Goal: Transaction & Acquisition: Register for event/course

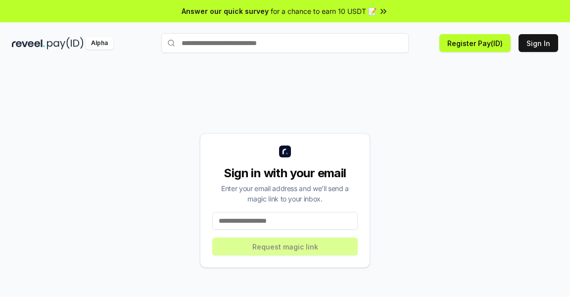
click at [280, 230] on input at bounding box center [284, 221] width 145 height 18
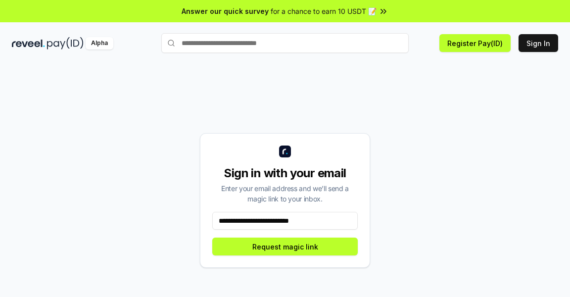
type input "**********"
click at [254, 0] on html "**********" at bounding box center [285, 148] width 570 height 297
click at [172, 0] on html "**********" at bounding box center [285, 148] width 570 height 297
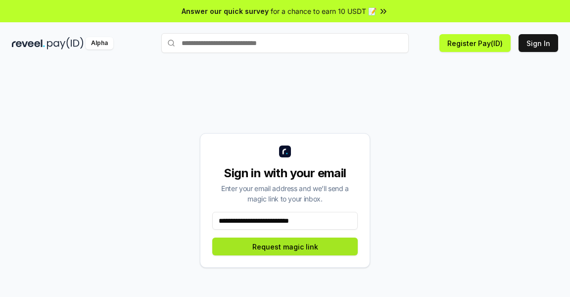
click at [298, 255] on button "Request magic link" at bounding box center [284, 246] width 145 height 18
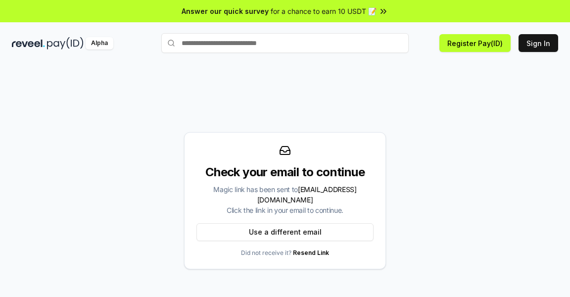
click at [185, 0] on html "Answer our quick survey for a chance to earn 10 USDT 📝 Alpha Register Pay(ID) S…" at bounding box center [285, 148] width 570 height 297
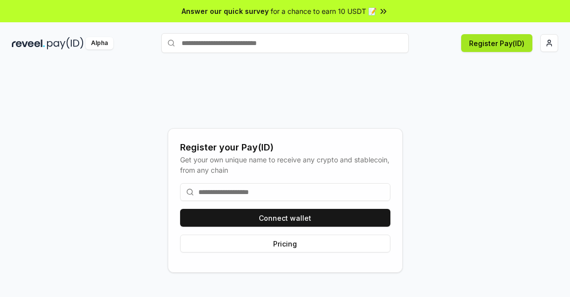
click at [498, 37] on button "Register Pay(ID)" at bounding box center [496, 43] width 71 height 18
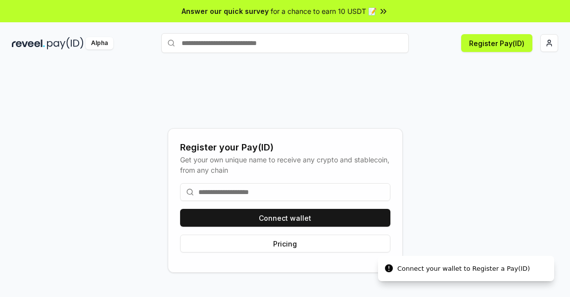
scroll to position [76, 0]
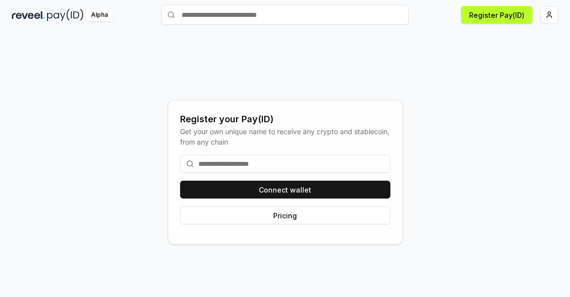
click at [344, 155] on input at bounding box center [285, 164] width 210 height 18
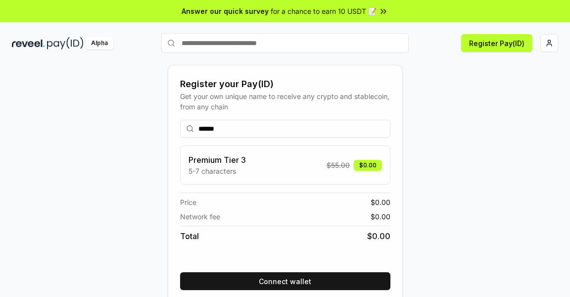
scroll to position [40, 0]
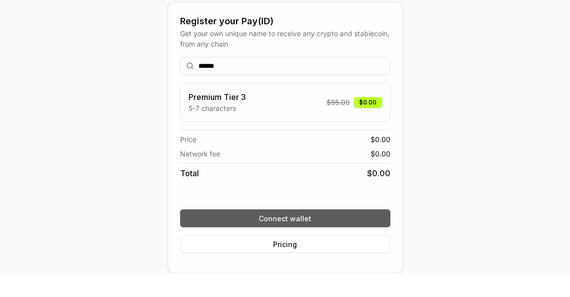
type input "******"
click at [341, 237] on div "****** Premium Tier 3 5-7 characters $ 55.00 $0.00 Price $ 0.00 Network fee $ 0…" at bounding box center [285, 179] width 210 height 212
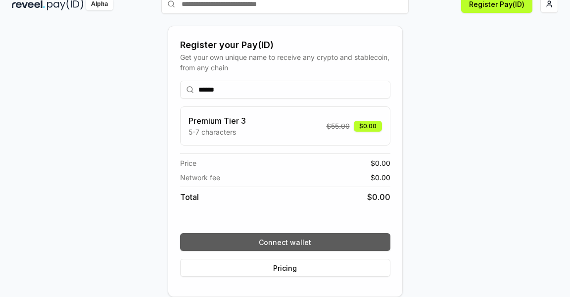
drag, startPoint x: 319, startPoint y: 266, endPoint x: 313, endPoint y: 270, distance: 7.6
click at [313, 251] on button "Connect wallet" at bounding box center [285, 242] width 210 height 18
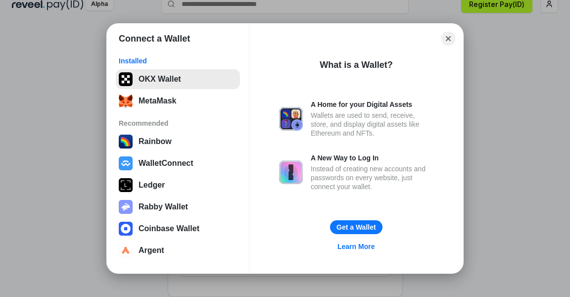
click at [177, 81] on button "OKX Wallet" at bounding box center [178, 79] width 124 height 20
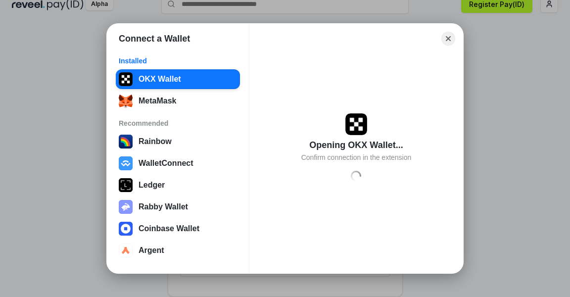
click at [281, 81] on div "Opening OKX Wallet... Confirm connection in the extension Loading" at bounding box center [356, 148] width 190 height 194
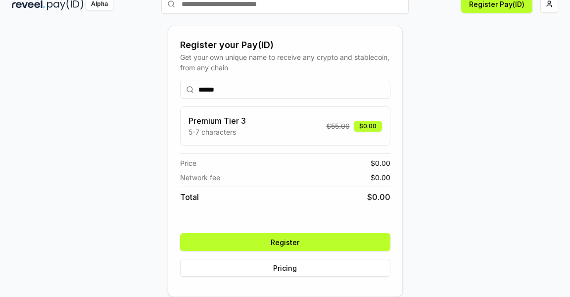
click at [460, 197] on div "Register your Pay(ID) Get your own unique name to receive any crypto and stable…" at bounding box center [285, 161] width 546 height 249
click at [322, 251] on button "Register" at bounding box center [285, 242] width 210 height 18
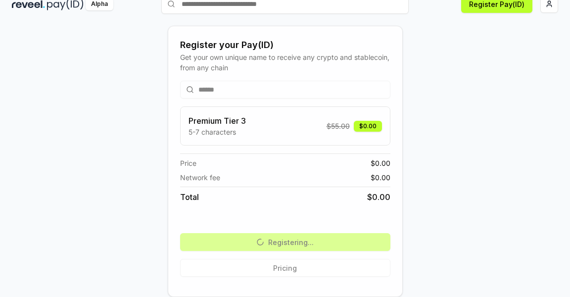
scroll to position [0, 0]
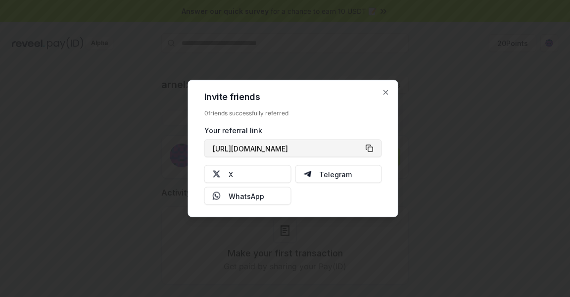
click at [370, 149] on button "https://reveel.id/refer/arnelx" at bounding box center [293, 149] width 178 height 18
click at [387, 91] on icon "button" at bounding box center [386, 93] width 8 height 8
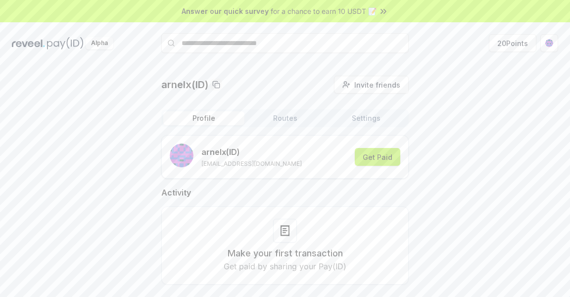
click at [388, 158] on button "Get Paid" at bounding box center [378, 157] width 46 height 18
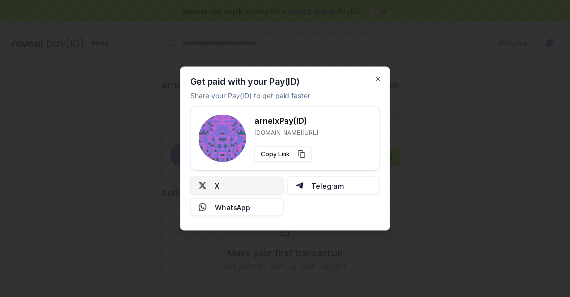
click at [254, 184] on button "X" at bounding box center [236, 186] width 93 height 18
click at [371, 0] on html "Answer our quick survey for a chance to earn 10 USDT 📝 Alpha 20 Points arnelx(I…" at bounding box center [285, 148] width 570 height 297
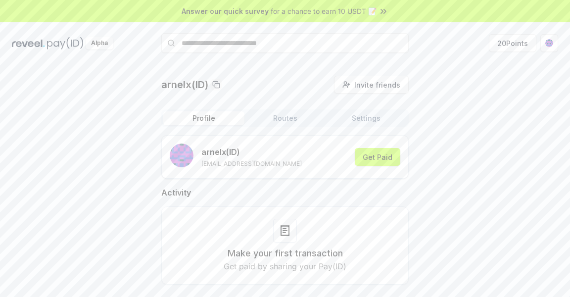
click at [293, 117] on button "Routes" at bounding box center [284, 118] width 81 height 14
click at [223, 114] on button "Profile" at bounding box center [203, 118] width 81 height 14
click at [394, 155] on button "Get Paid" at bounding box center [378, 157] width 46 height 18
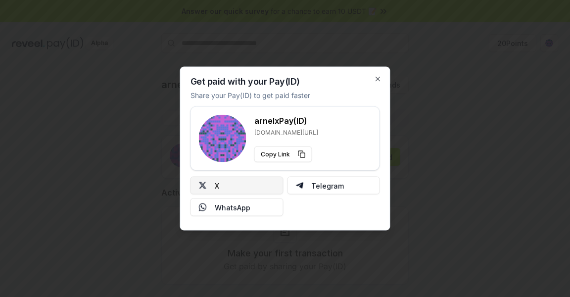
click at [254, 191] on button "X" at bounding box center [236, 186] width 93 height 18
drag, startPoint x: 346, startPoint y: 289, endPoint x: 332, endPoint y: 261, distance: 31.6
click at [309, 194] on body "Answer our quick survey for a chance to earn 10 USDT 📝 Alpha 20 Points arnelx(I…" at bounding box center [285, 148] width 570 height 297
